Goal: Transaction & Acquisition: Purchase product/service

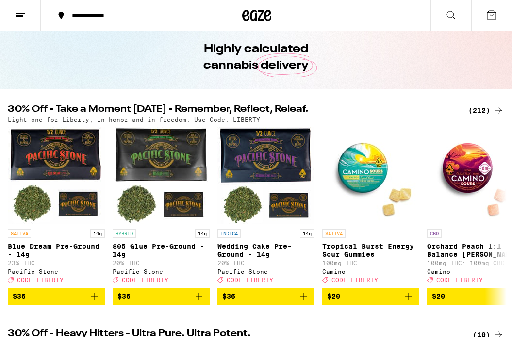
click at [487, 108] on div "(212)" at bounding box center [486, 111] width 36 height 12
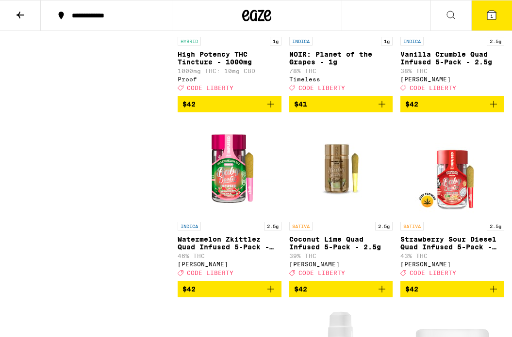
scroll to position [11109, 0]
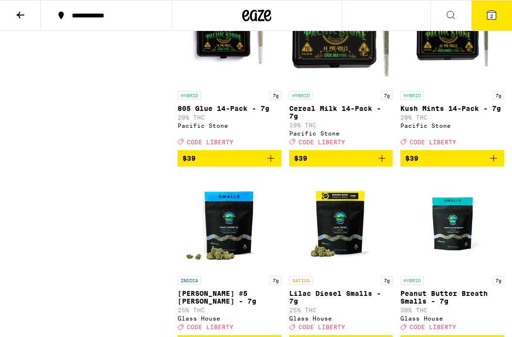
scroll to position [10215, 0]
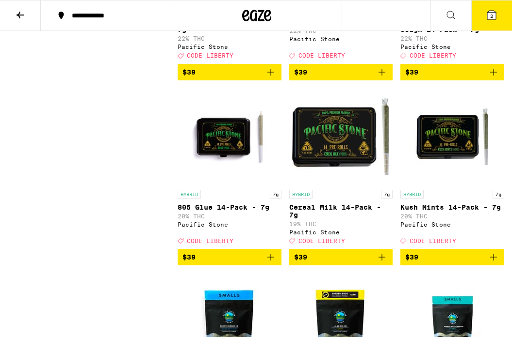
click at [480, 9] on button "3" at bounding box center [491, 15] width 41 height 30
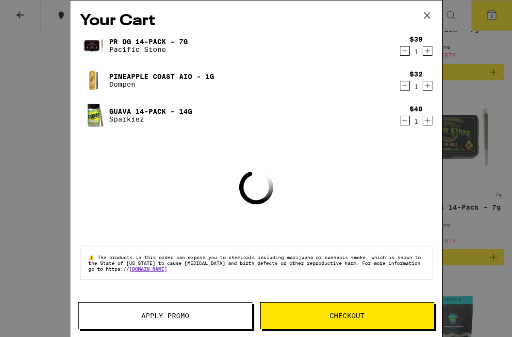
click at [147, 313] on span "Apply Promo" at bounding box center [165, 316] width 48 height 7
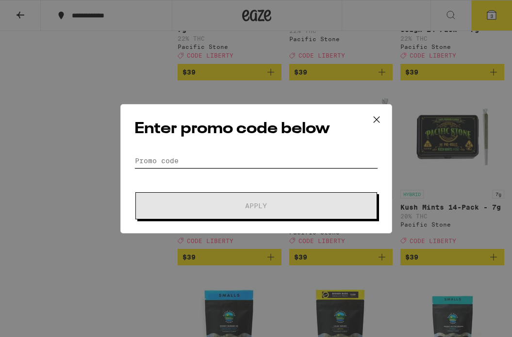
click at [165, 154] on input "Promo Code" at bounding box center [255, 161] width 243 height 15
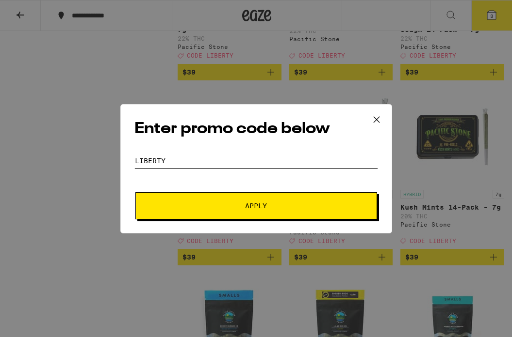
type input "LIBERTY"
click at [141, 197] on button "Apply" at bounding box center [255, 205] width 241 height 27
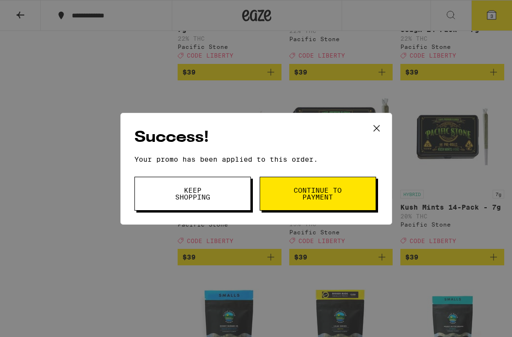
click at [309, 192] on span "Continue to payment" at bounding box center [317, 194] width 49 height 14
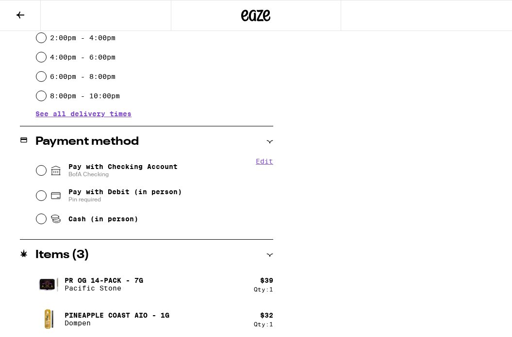
scroll to position [311, 0]
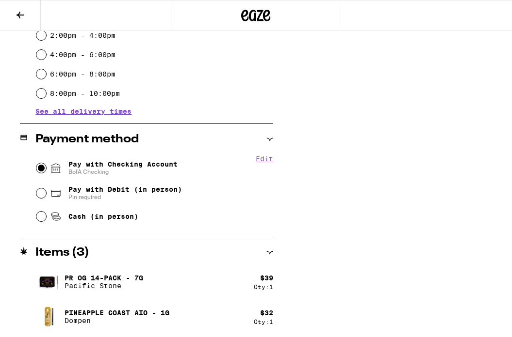
click at [42, 169] on input "Pay with Checking Account BofA Checking" at bounding box center [41, 168] width 10 height 10
radio input "true"
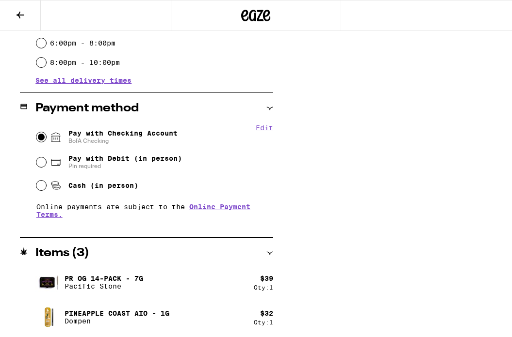
scroll to position [379, 0]
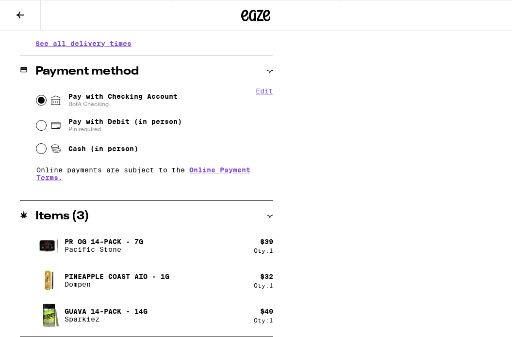
click at [410, 225] on div "Subtotal $111.00 Delivery $5.00 Free delivery for $75+ orders! Taxes & Fees Mor…" at bounding box center [395, 37] width 194 height 599
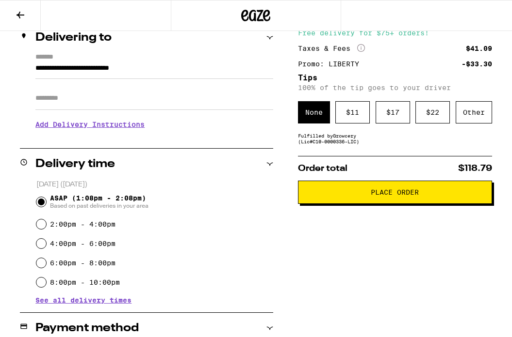
scroll to position [121, 0]
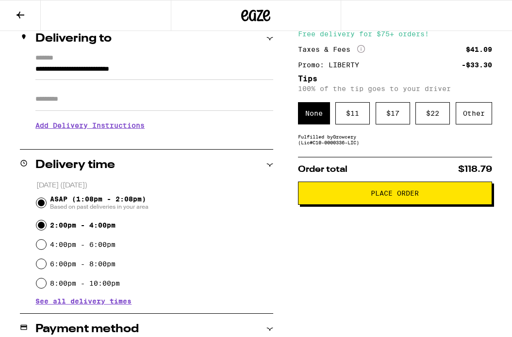
click at [43, 226] on input "2:00pm - 4:00pm" at bounding box center [41, 226] width 10 height 10
radio input "true"
click at [469, 115] on div "Other" at bounding box center [473, 113] width 36 height 22
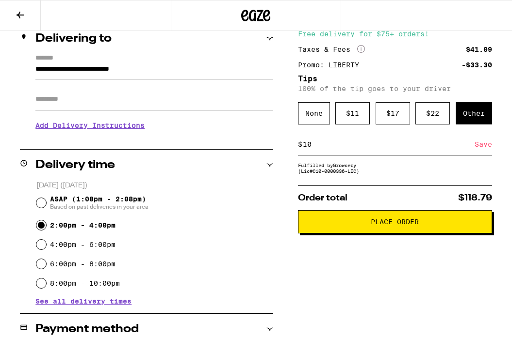
type input "10"
click at [480, 148] on div "Save" at bounding box center [482, 144] width 17 height 21
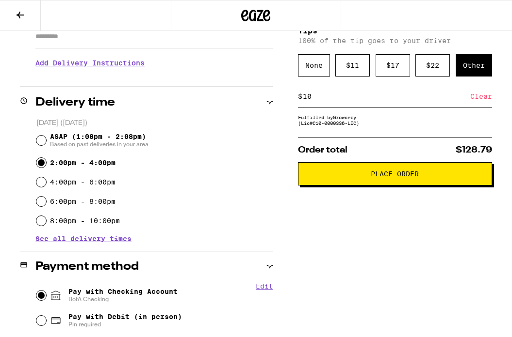
scroll to position [185, 0]
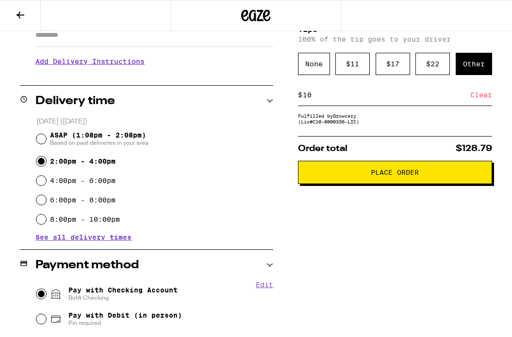
click at [344, 176] on span "Place Order" at bounding box center [394, 172] width 177 height 7
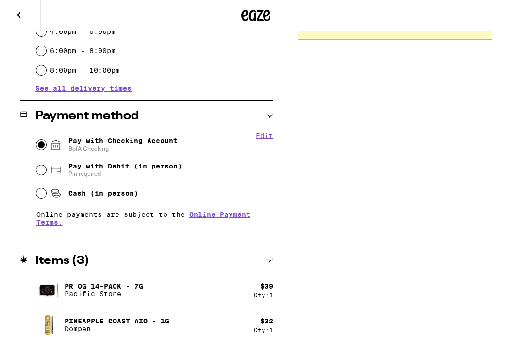
scroll to position [336, 0]
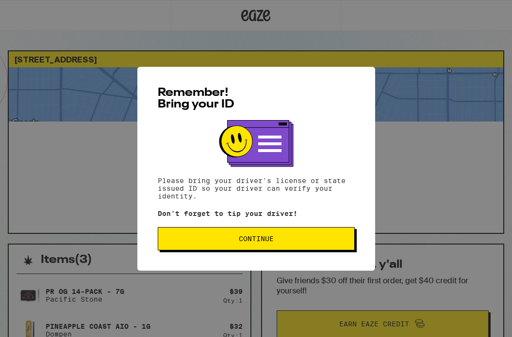
click at [212, 242] on span "Continue" at bounding box center [256, 239] width 180 height 7
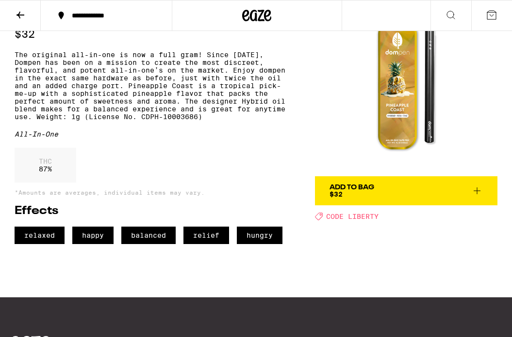
scroll to position [39, 0]
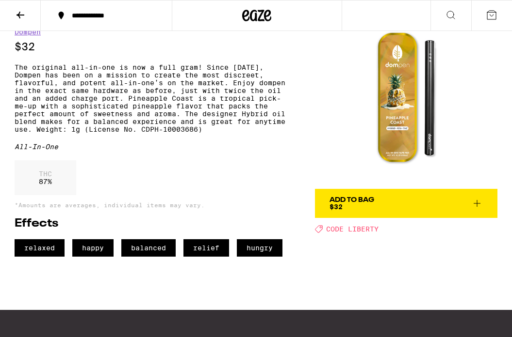
click at [475, 204] on icon at bounding box center [476, 203] width 7 height 7
